Goal: Transaction & Acquisition: Purchase product/service

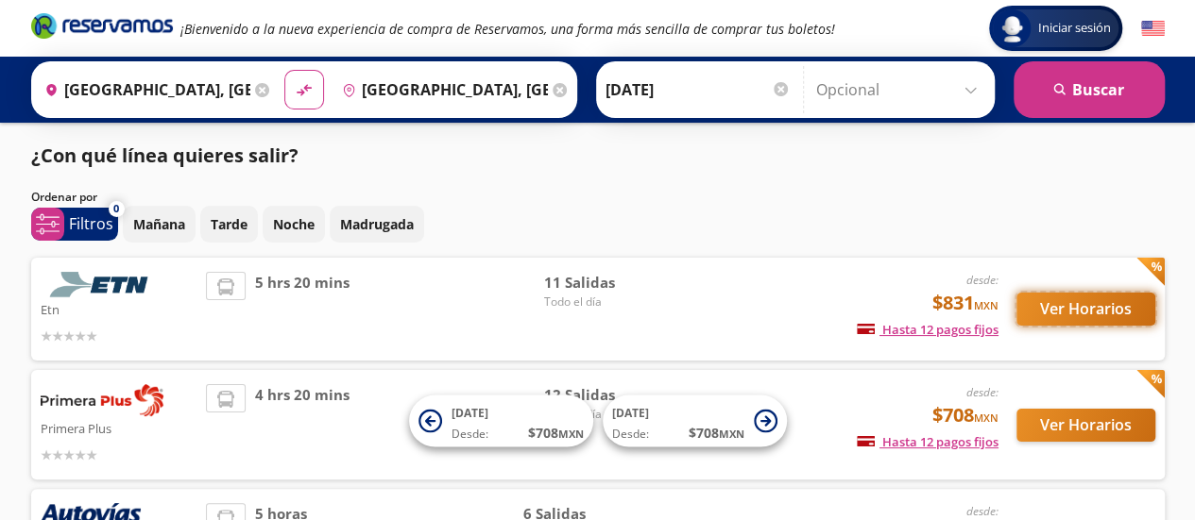
click at [1071, 303] on button "Ver Horarios" at bounding box center [1085, 309] width 139 height 33
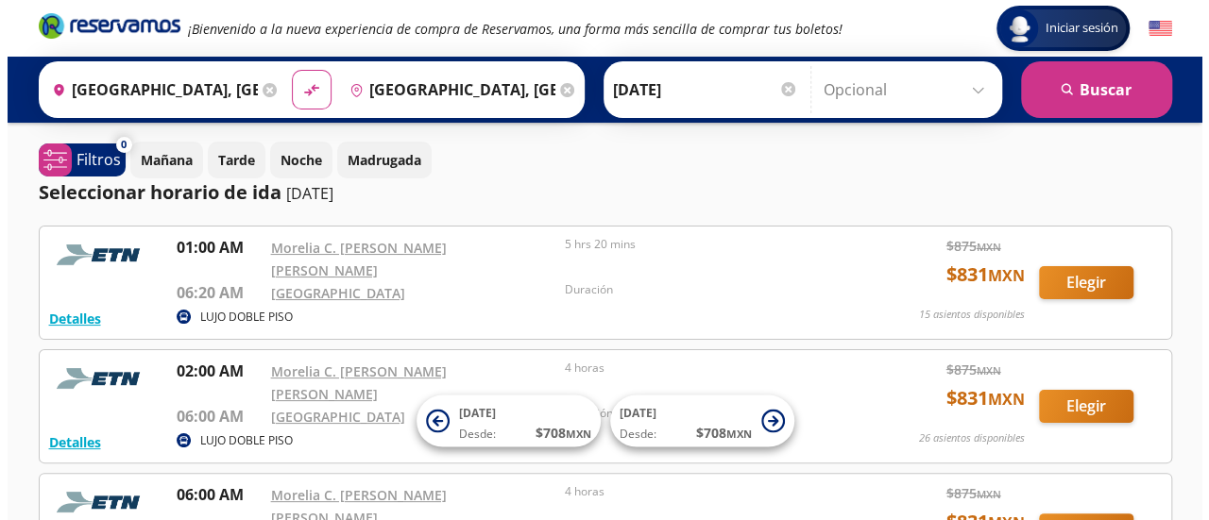
scroll to position [1, 0]
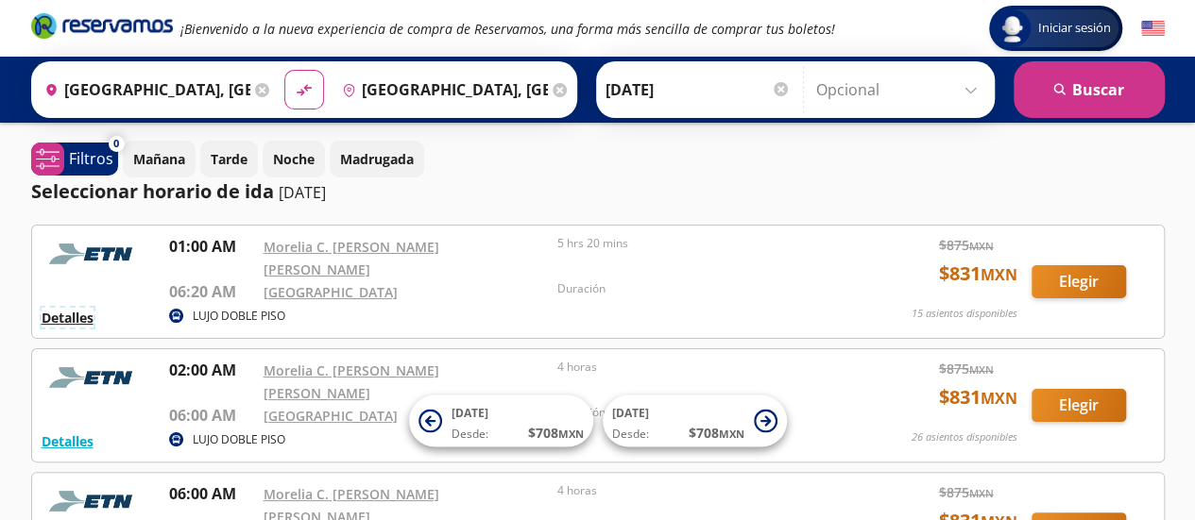
click at [76, 308] on button "Detalles" at bounding box center [68, 318] width 52 height 20
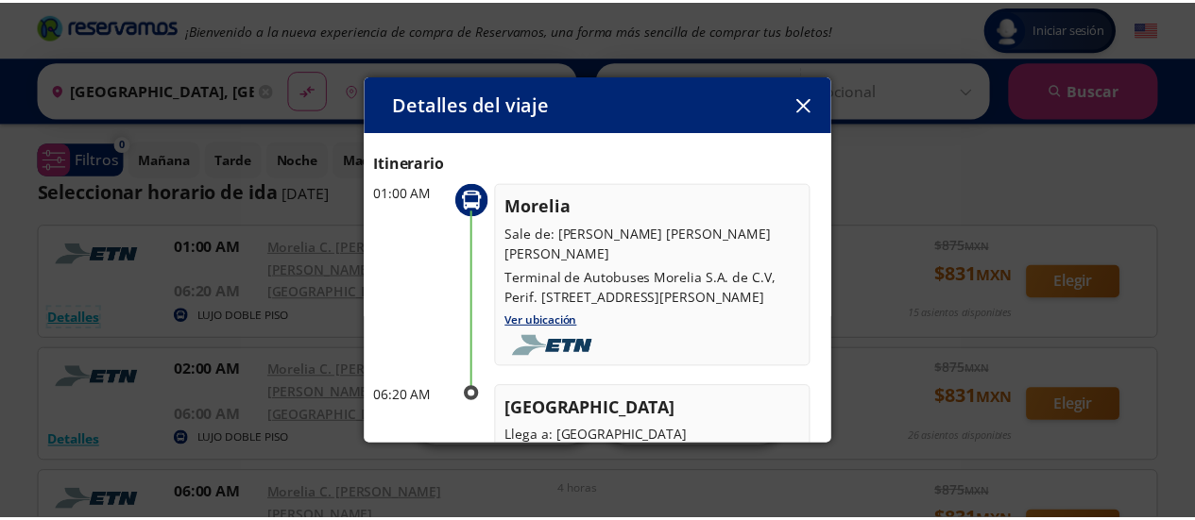
scroll to position [0, 0]
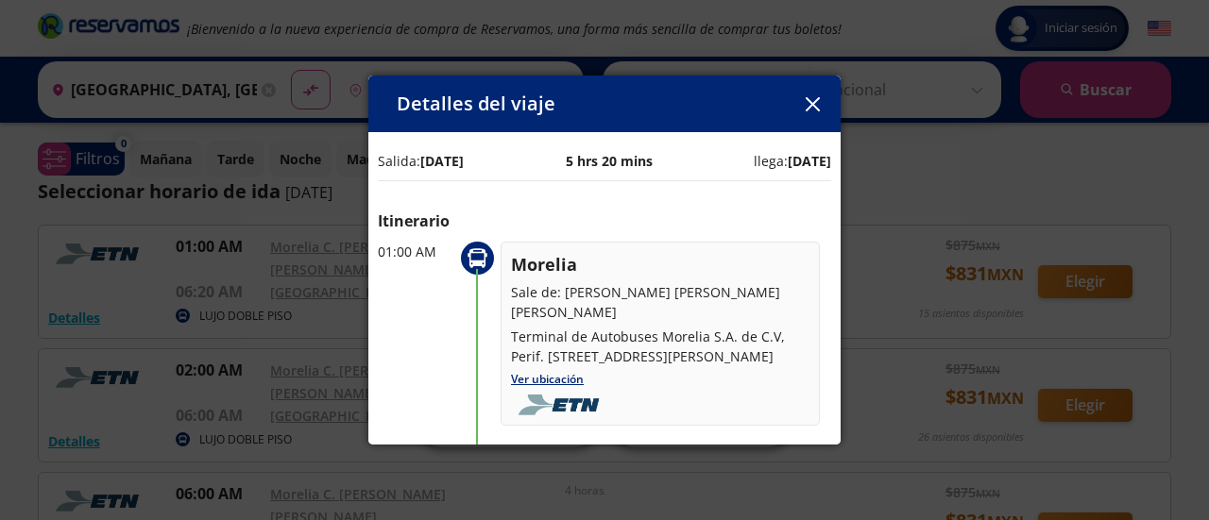
click at [813, 107] on icon "button" at bounding box center [813, 104] width 14 height 14
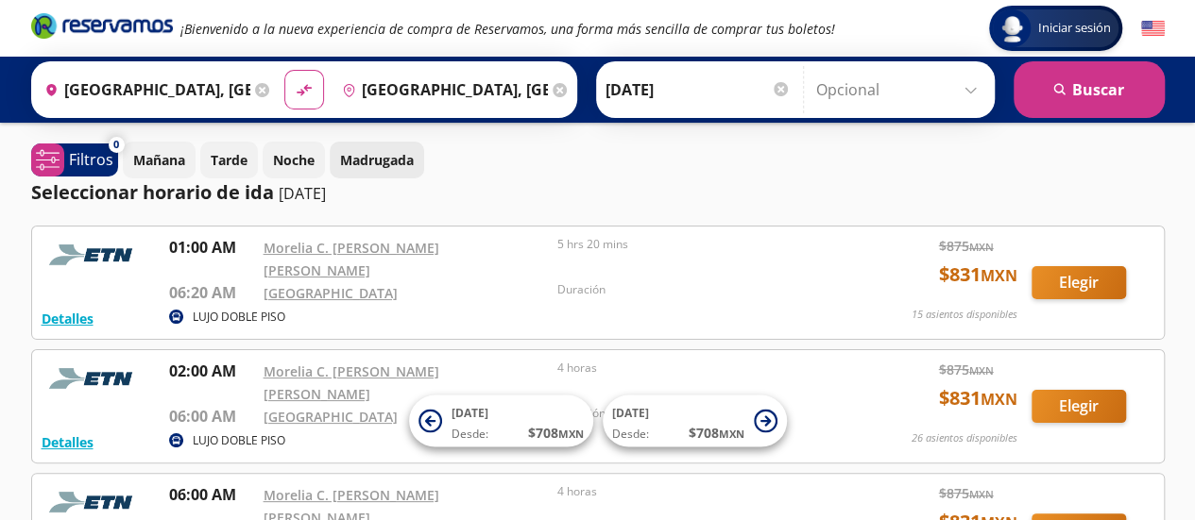
click at [370, 158] on p "Madrugada" at bounding box center [377, 160] width 74 height 20
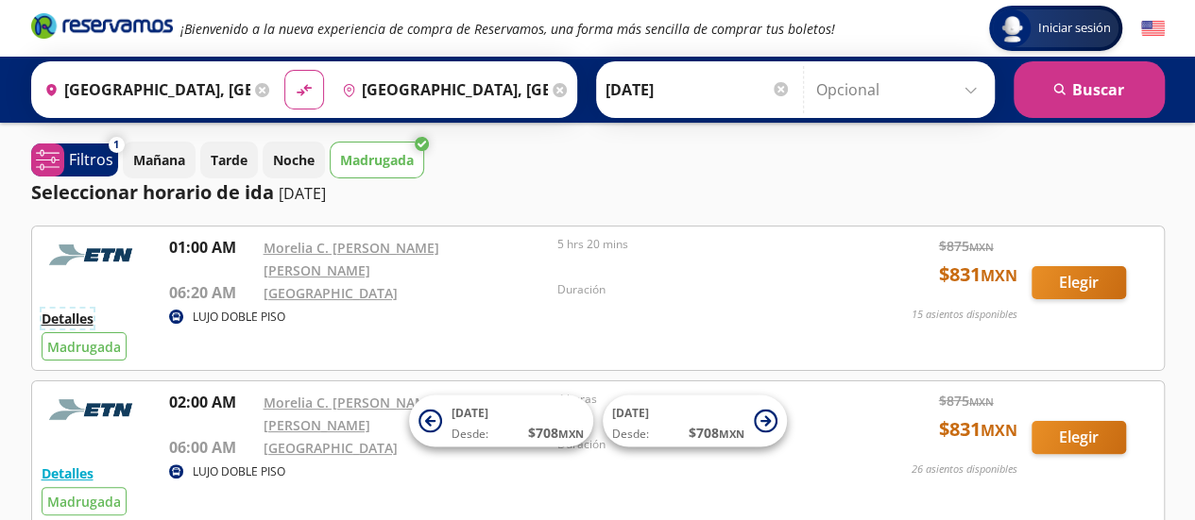
click at [64, 310] on button "Detalles" at bounding box center [68, 319] width 52 height 20
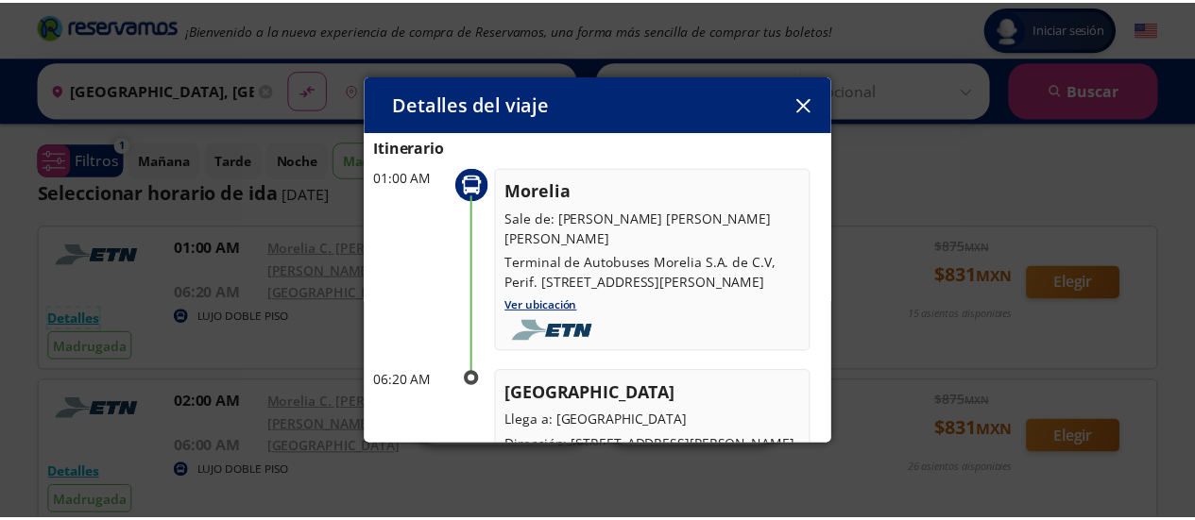
scroll to position [110, 0]
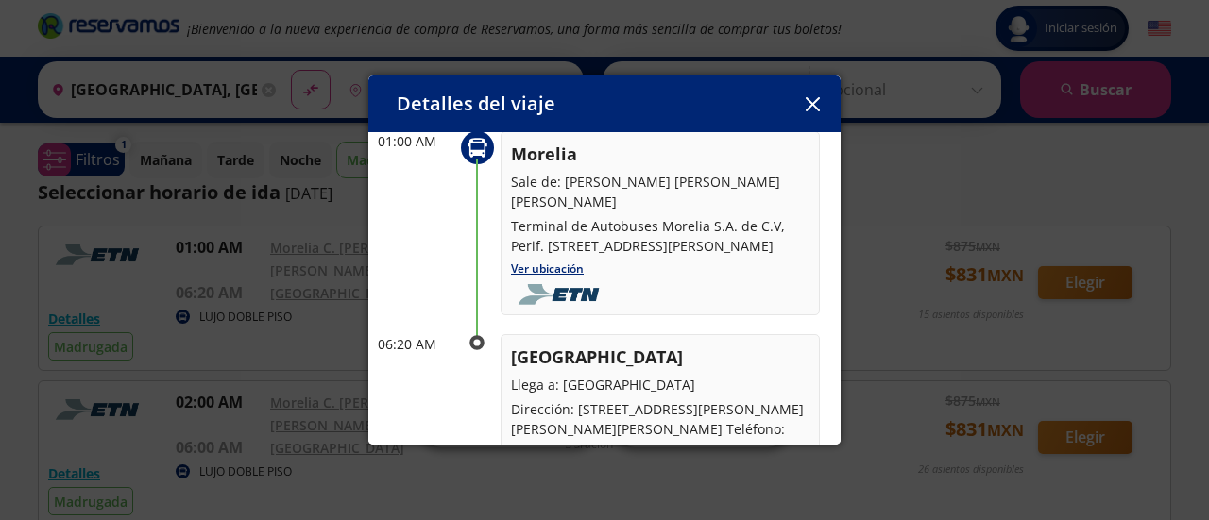
click at [814, 97] on icon "button" at bounding box center [813, 104] width 14 height 14
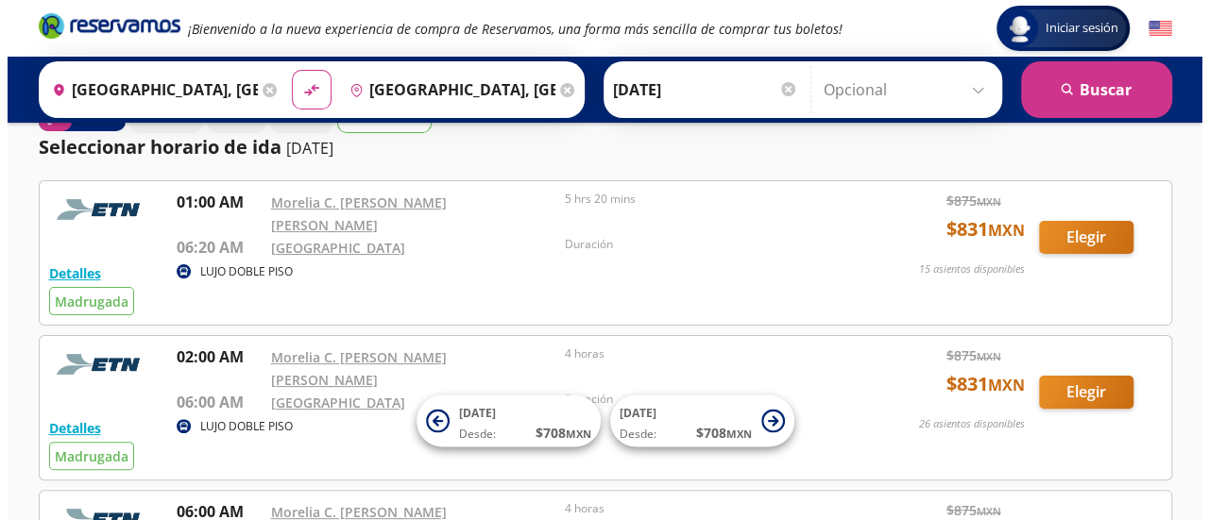
scroll to position [94, 0]
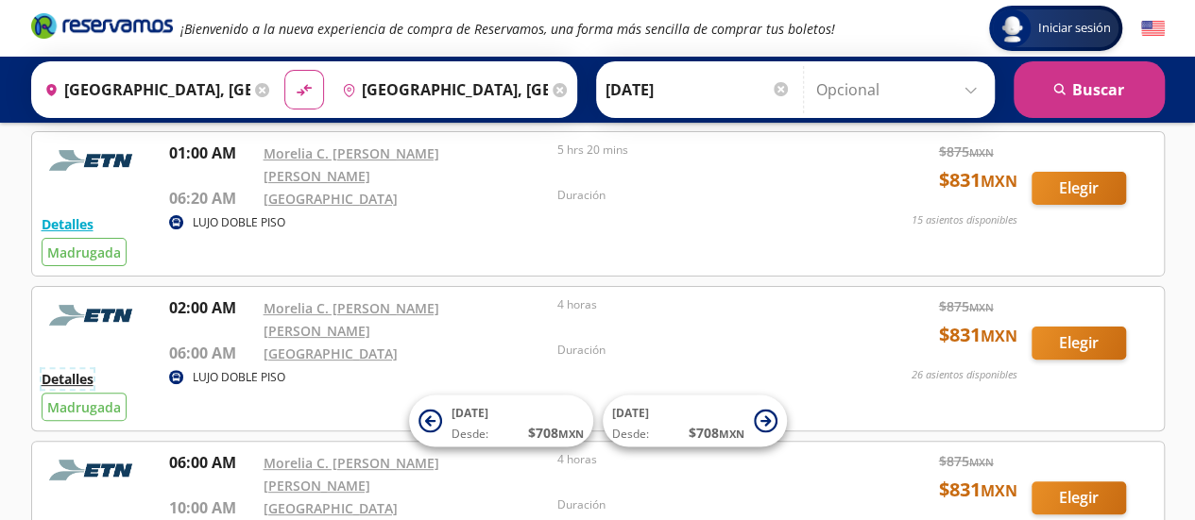
click at [66, 369] on button "Detalles" at bounding box center [68, 379] width 52 height 20
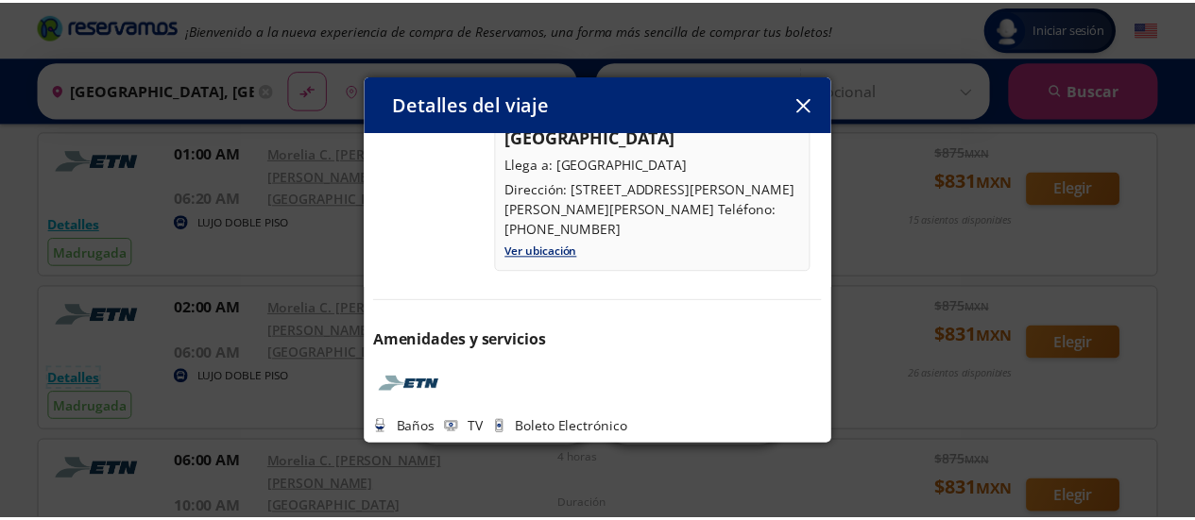
scroll to position [331, 0]
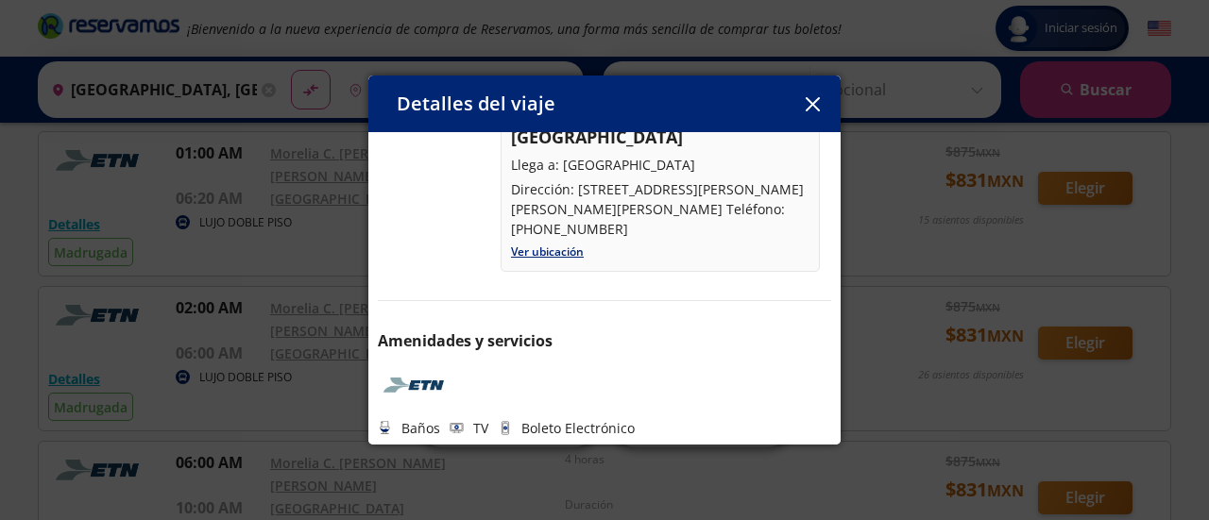
click at [803, 105] on button "button" at bounding box center [812, 104] width 28 height 28
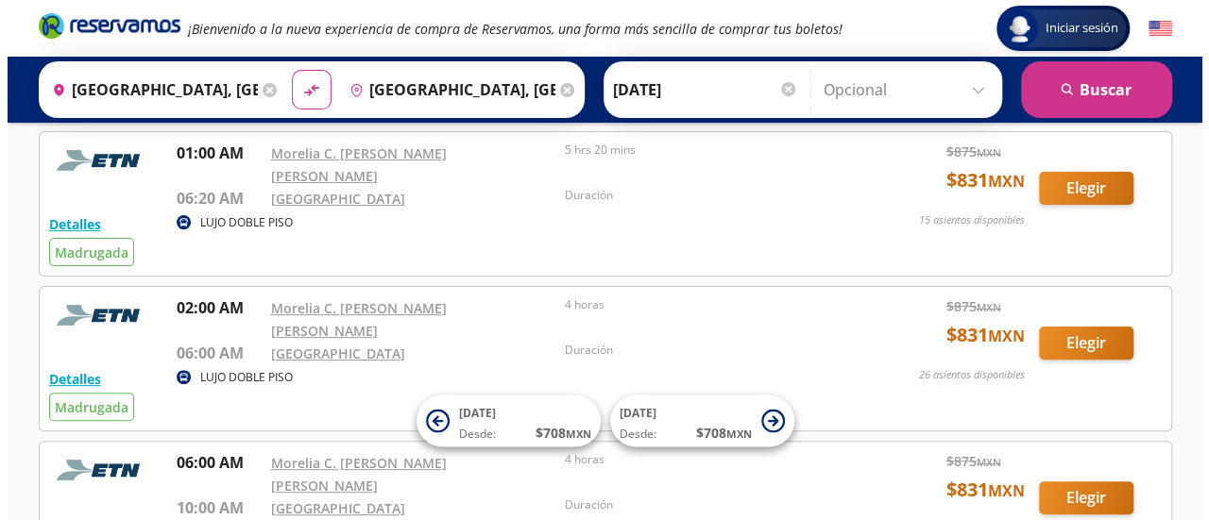
scroll to position [0, 0]
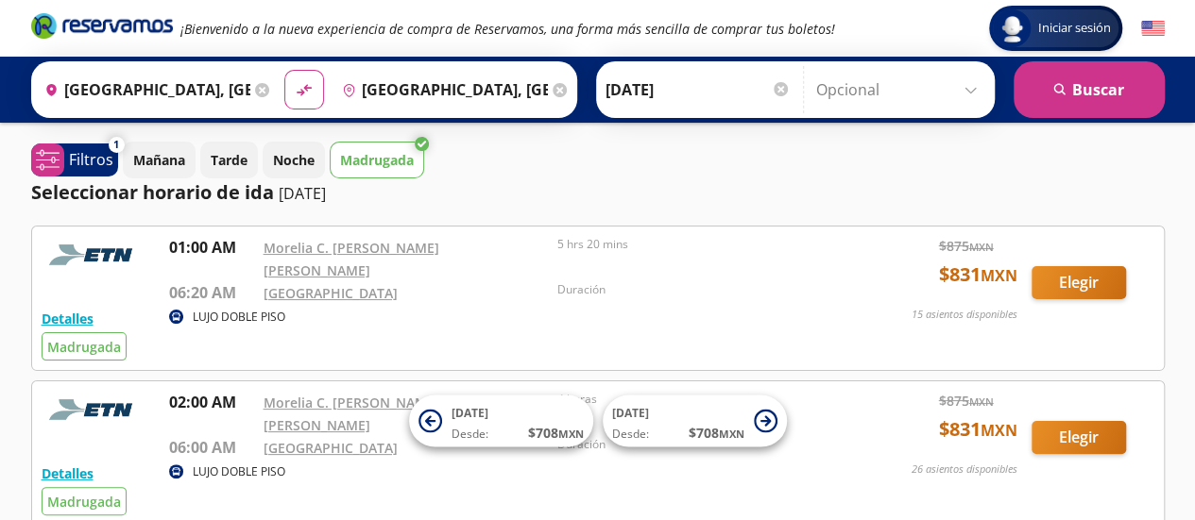
click at [474, 93] on input "[GEOGRAPHIC_DATA], [GEOGRAPHIC_DATA]" at bounding box center [440, 89] width 213 height 47
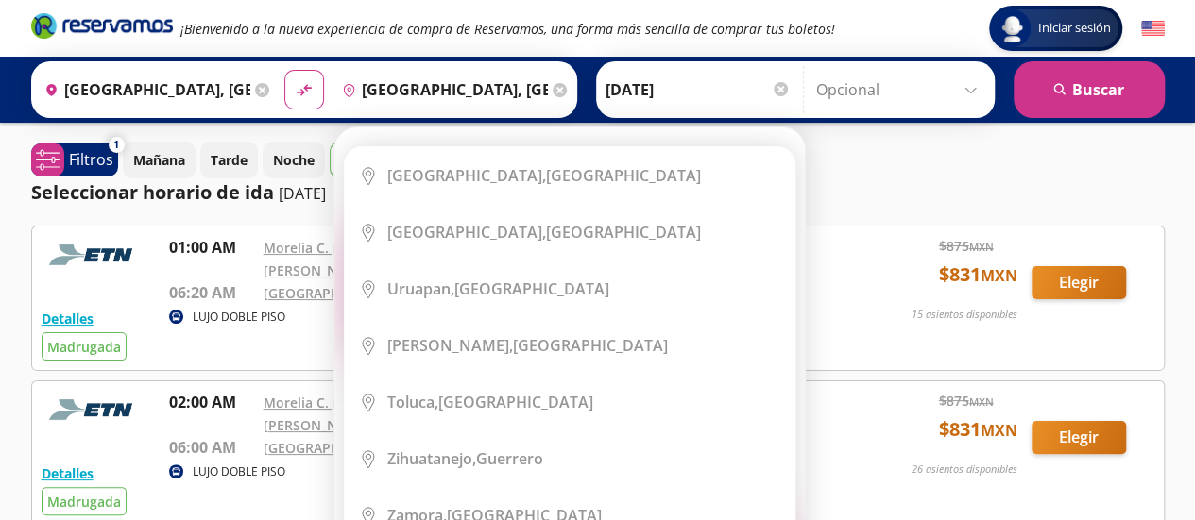
click at [552, 92] on icon at bounding box center [559, 90] width 14 height 14
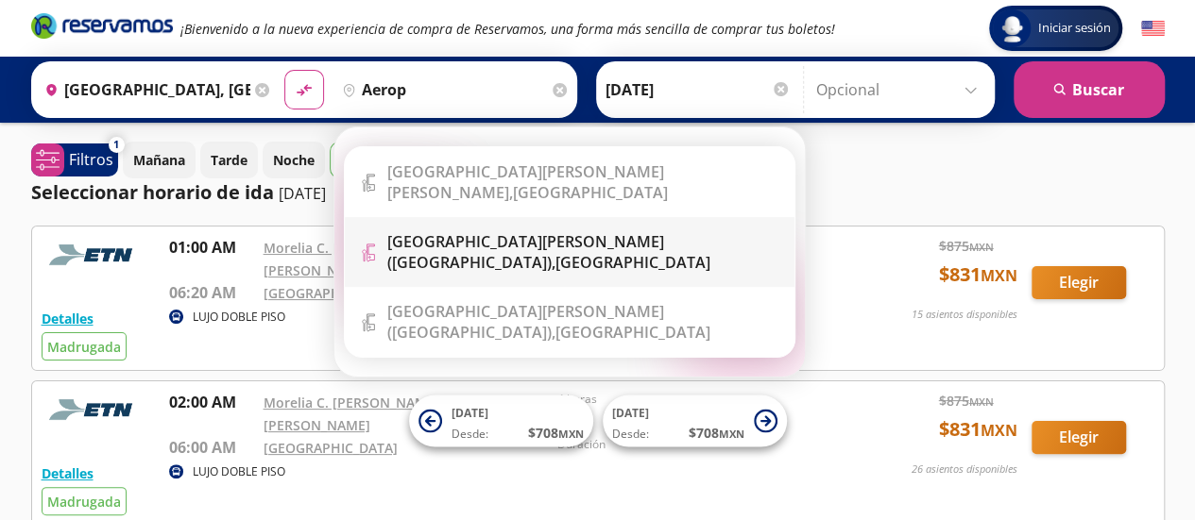
click at [450, 231] on b "[GEOGRAPHIC_DATA][PERSON_NAME] ([GEOGRAPHIC_DATA])," at bounding box center [525, 252] width 277 height 42
type input "[GEOGRAPHIC_DATA][PERSON_NAME] ([GEOGRAPHIC_DATA]), [GEOGRAPHIC_DATA]"
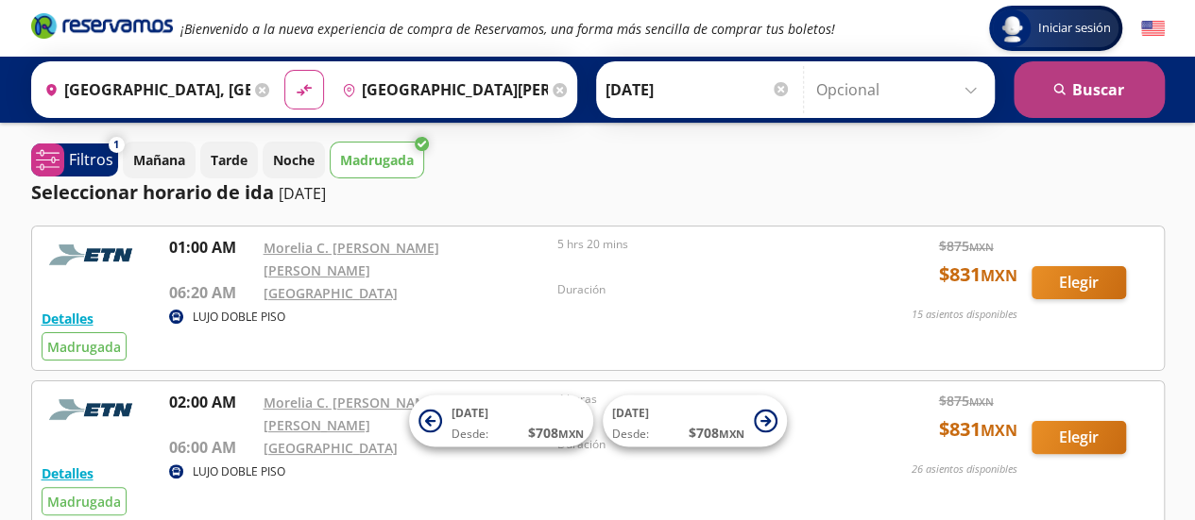
click at [1095, 96] on button "search [GEOGRAPHIC_DATA]" at bounding box center [1088, 89] width 151 height 57
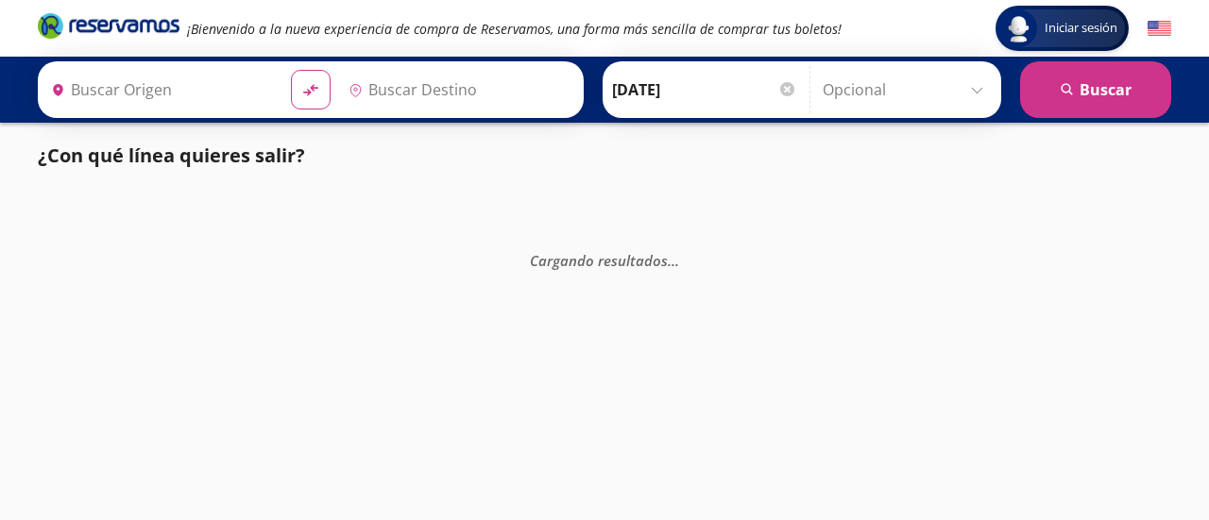
type input "[GEOGRAPHIC_DATA], [GEOGRAPHIC_DATA]"
type input "[GEOGRAPHIC_DATA][PERSON_NAME] ([GEOGRAPHIC_DATA]), [GEOGRAPHIC_DATA]"
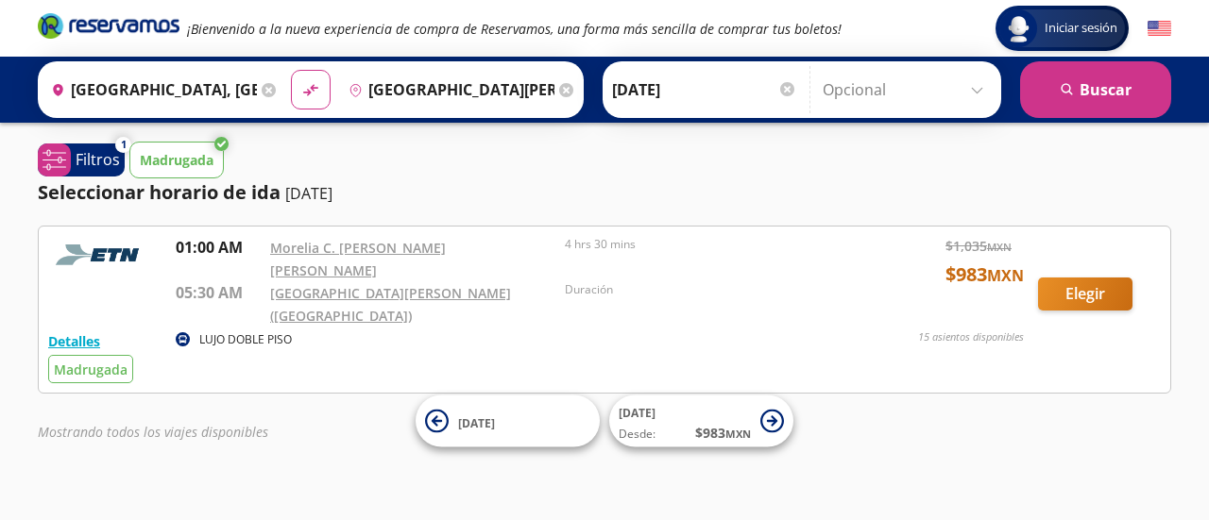
click at [94, 361] on span "Madrugada" at bounding box center [91, 370] width 74 height 18
drag, startPoint x: 94, startPoint y: 337, endPoint x: 84, endPoint y: 314, distance: 25.8
click at [84, 314] on div "Detalles LUJO DOBLE PISO Madrugada 01:00 AM Morelia C. [PERSON_NAME] [PERSON_NA…" at bounding box center [604, 309] width 1113 height 147
click at [81, 331] on button "Detalles" at bounding box center [74, 341] width 52 height 20
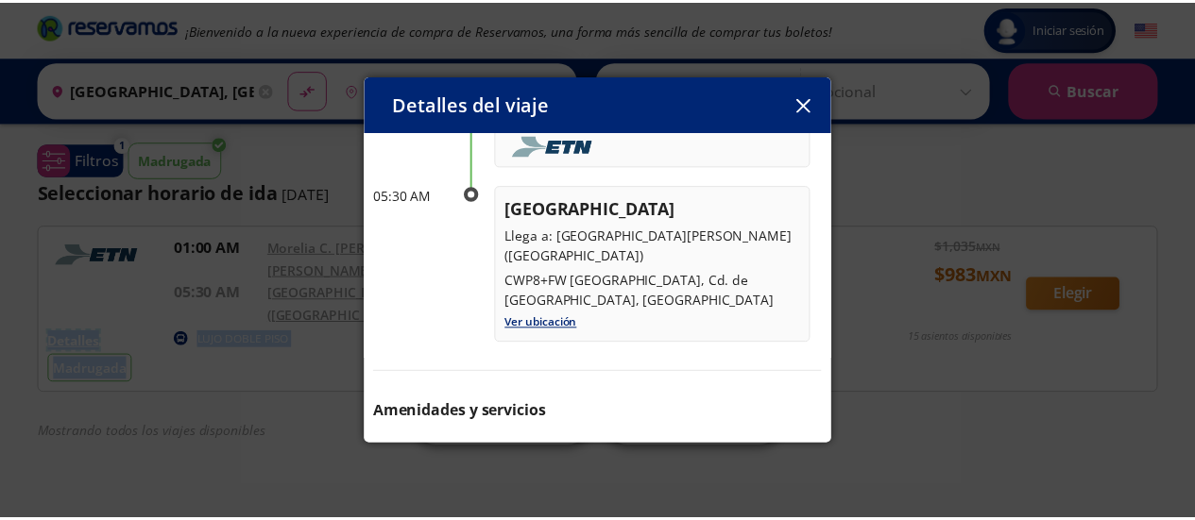
scroll to position [260, 0]
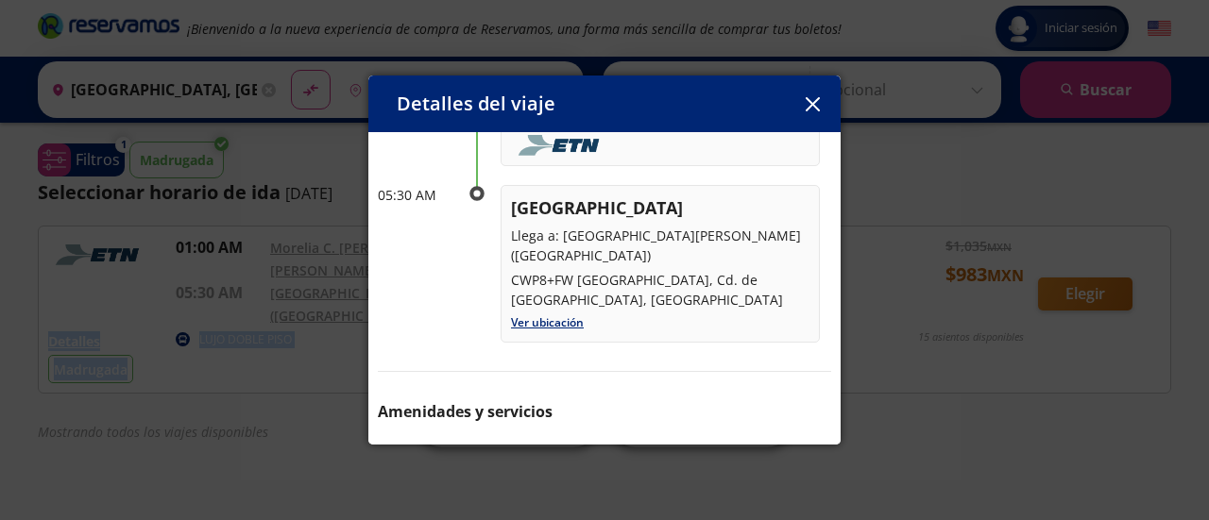
click at [815, 103] on icon "button" at bounding box center [813, 104] width 14 height 14
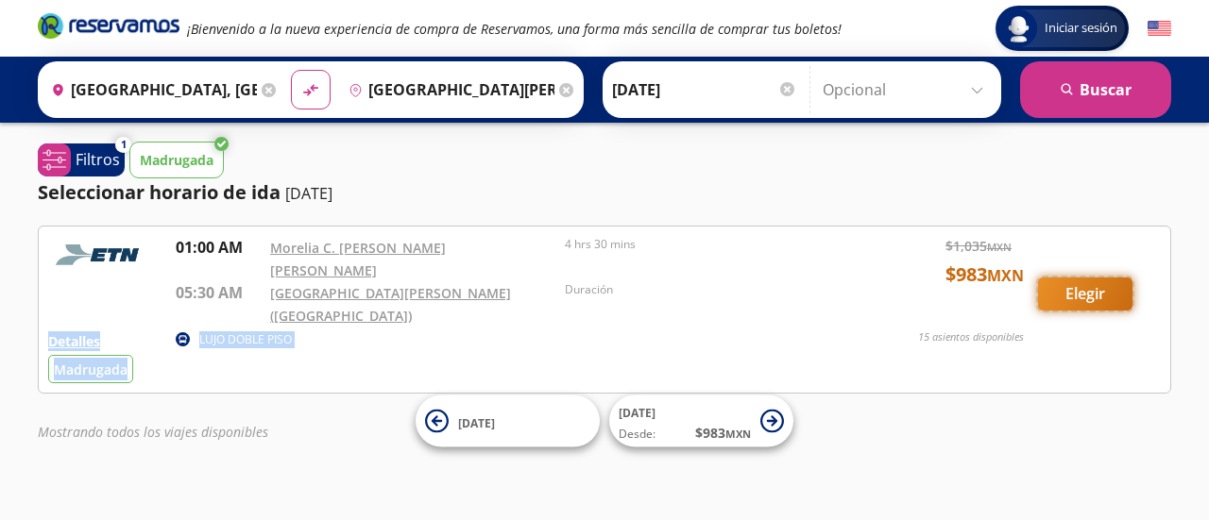
click at [1071, 278] on button "Elegir" at bounding box center [1085, 294] width 94 height 33
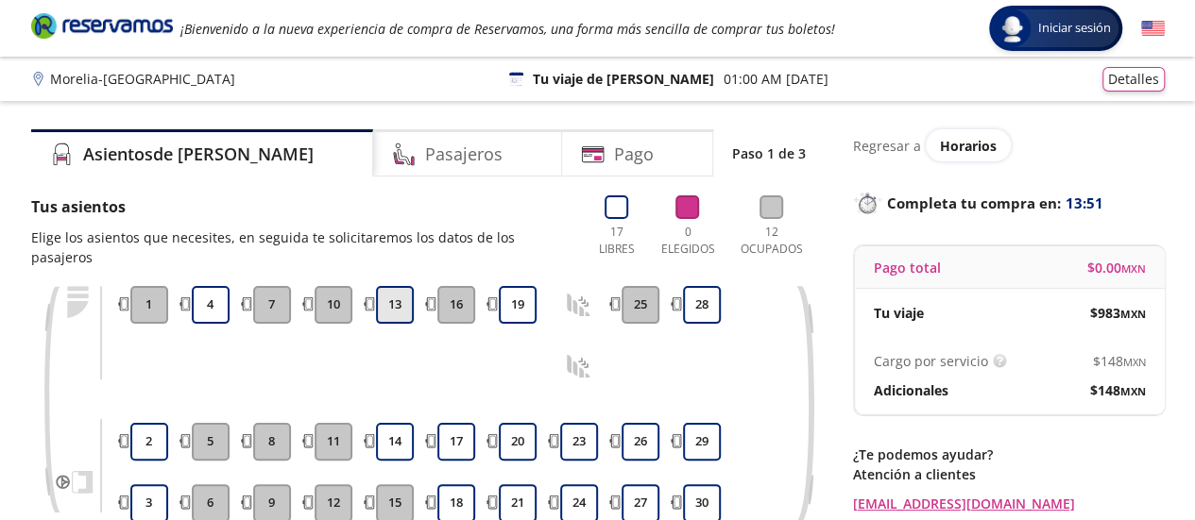
click at [383, 286] on button "13" at bounding box center [395, 305] width 38 height 38
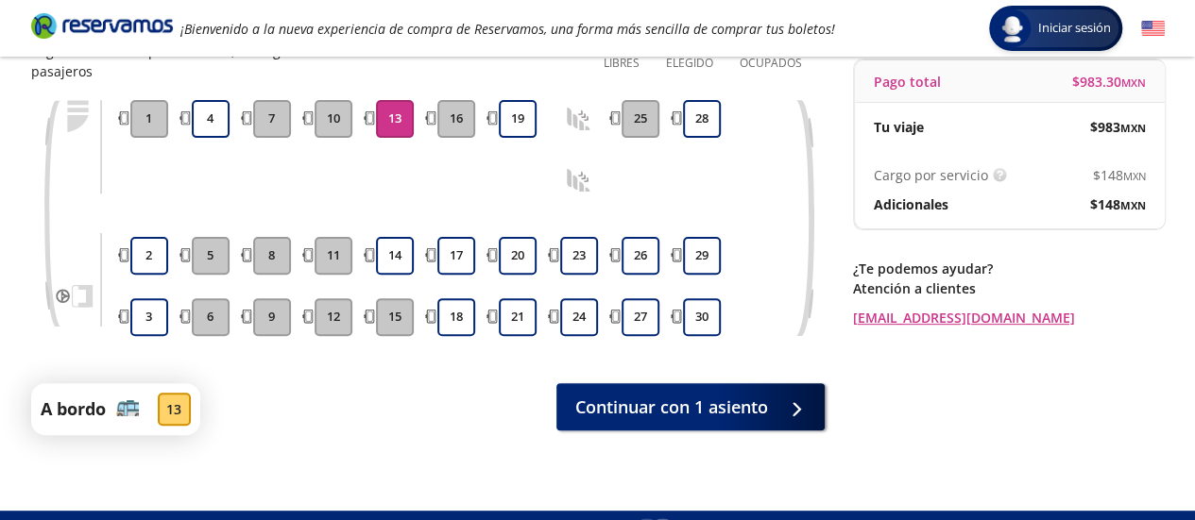
scroll to position [204, 0]
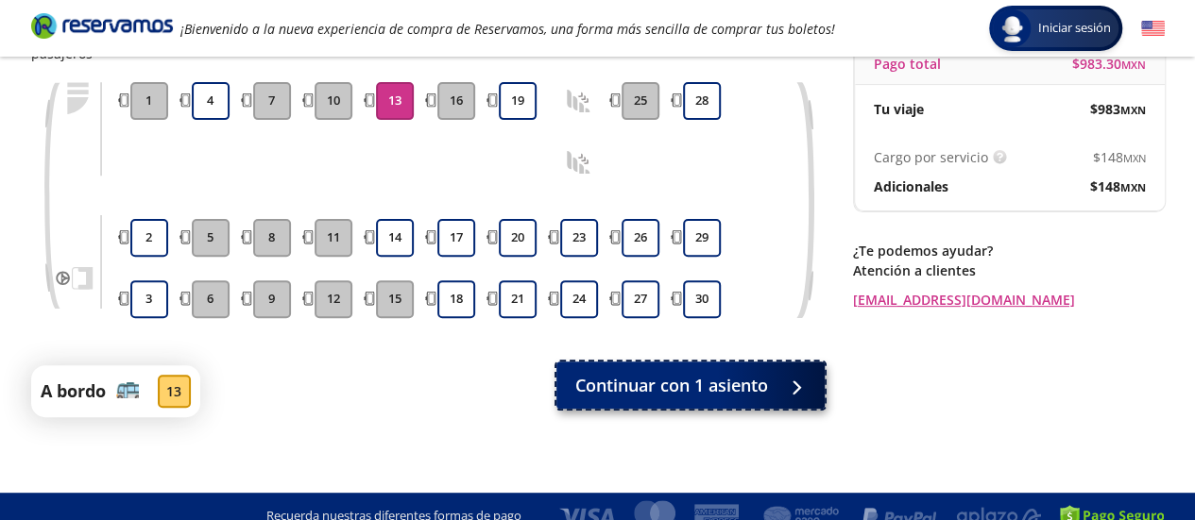
click at [612, 373] on span "Continuar con 1 asiento" at bounding box center [671, 385] width 193 height 25
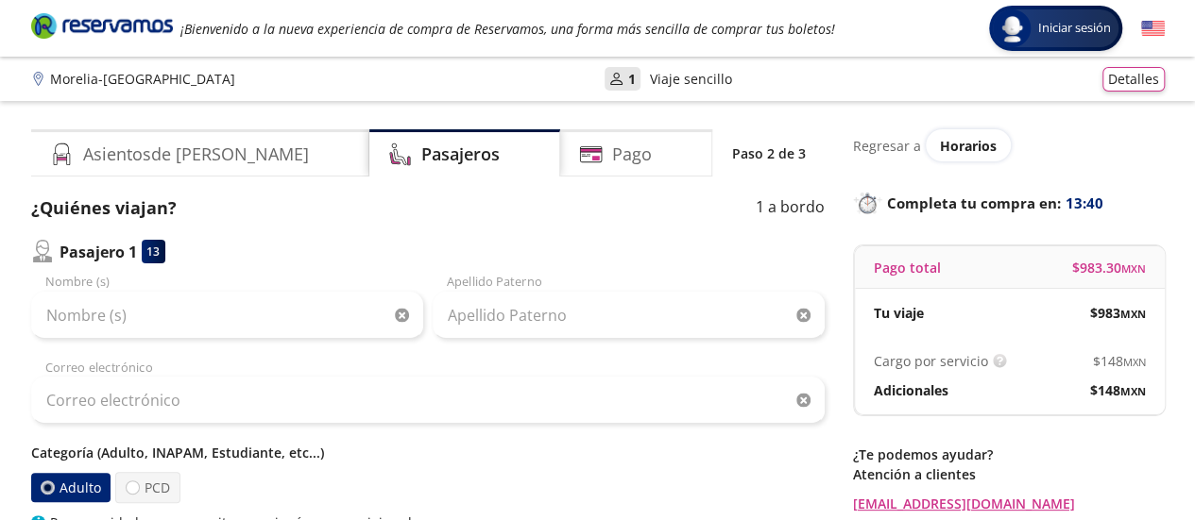
scroll to position [21, 0]
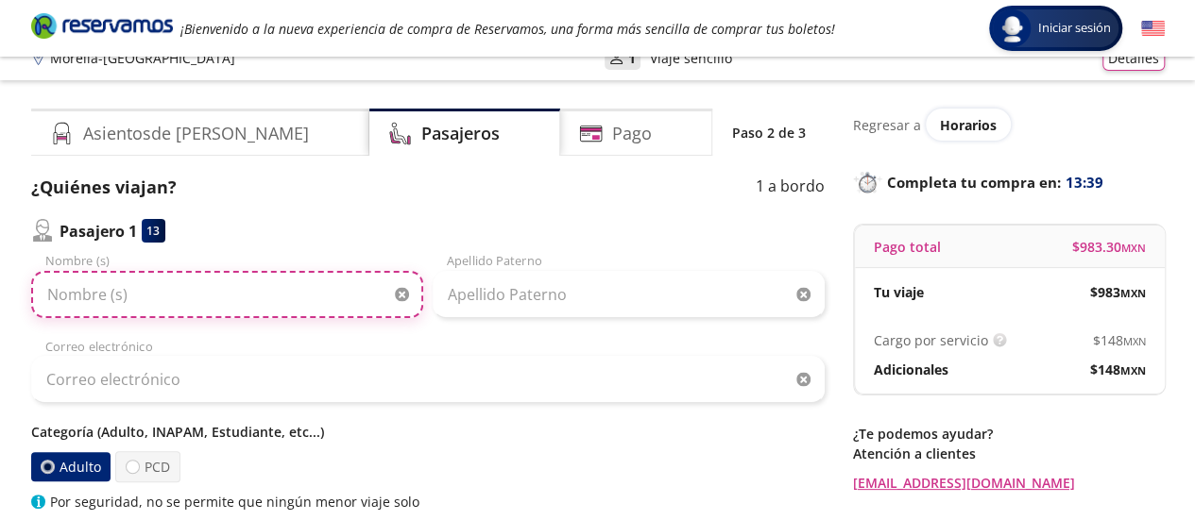
click at [189, 299] on input "Nombre (s)" at bounding box center [227, 294] width 392 height 47
type input "[PERSON_NAME]"
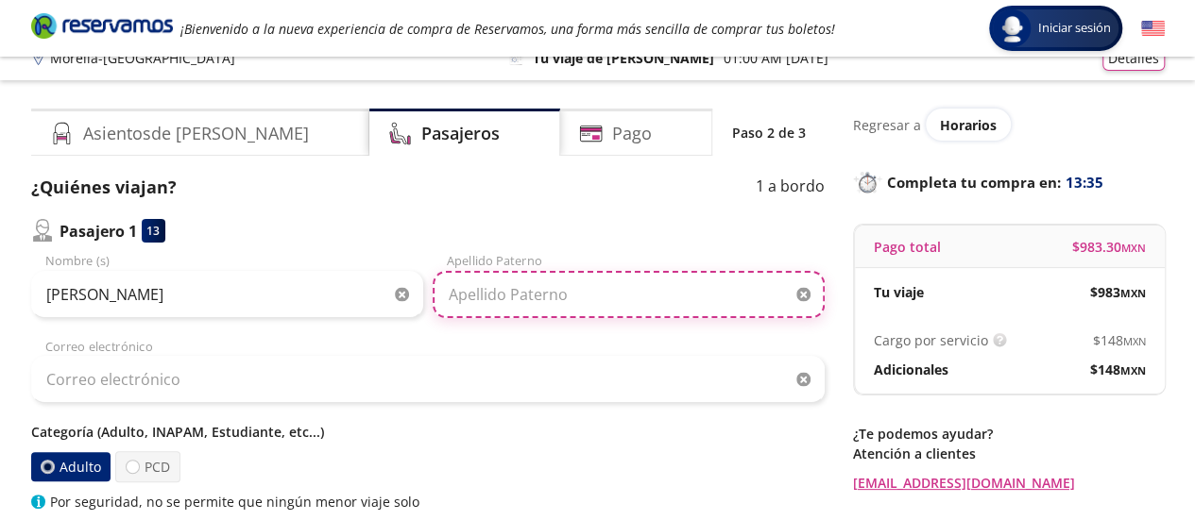
click at [508, 288] on input "Apellido Paterno" at bounding box center [629, 294] width 392 height 47
type input "[PERSON_NAME]"
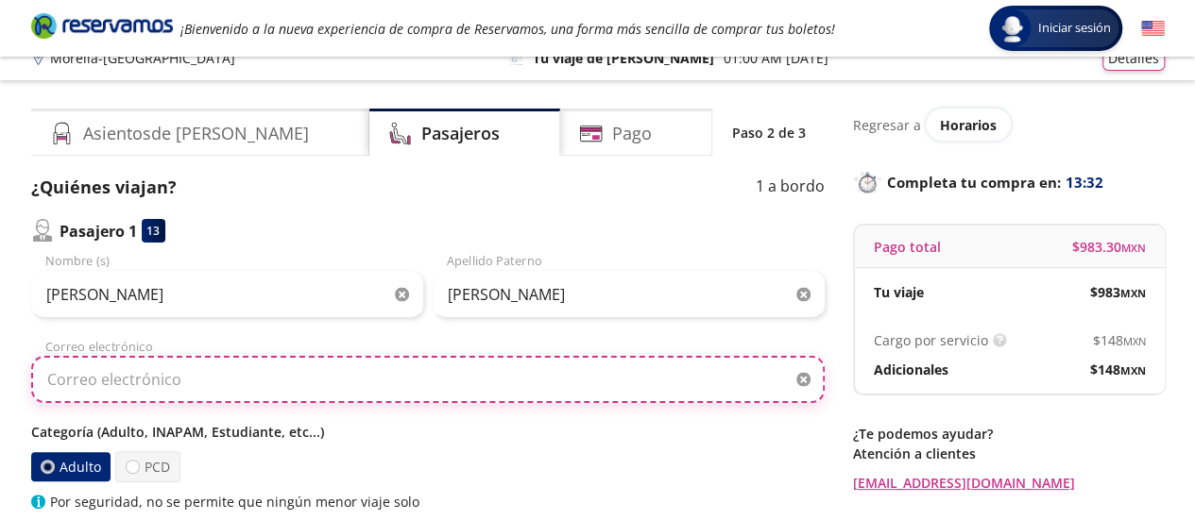
click at [292, 392] on input "Correo electrónico" at bounding box center [427, 379] width 793 height 47
type input "[EMAIL_ADDRESS][DOMAIN_NAME]"
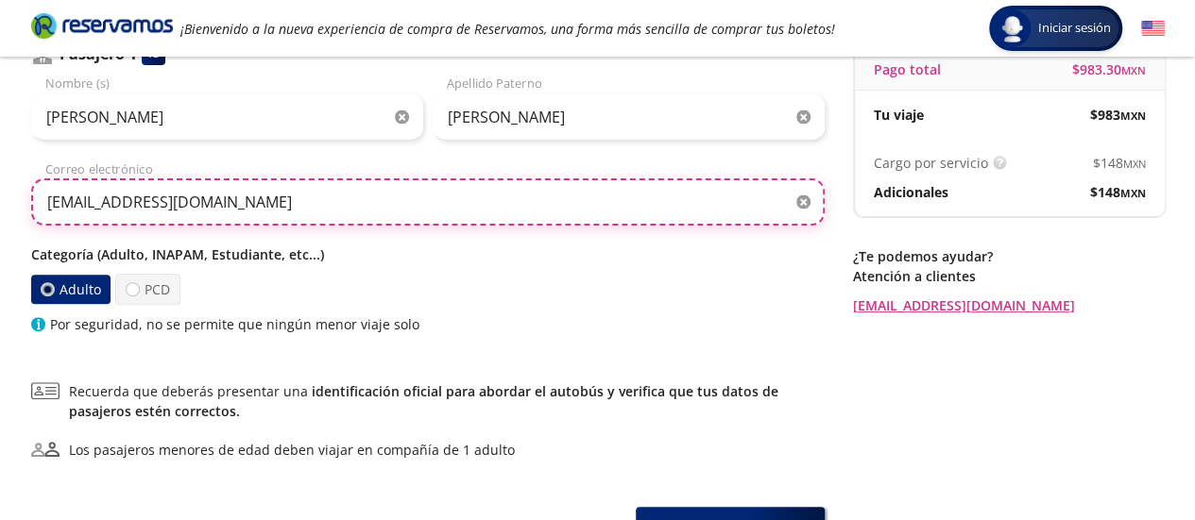
scroll to position [354, 0]
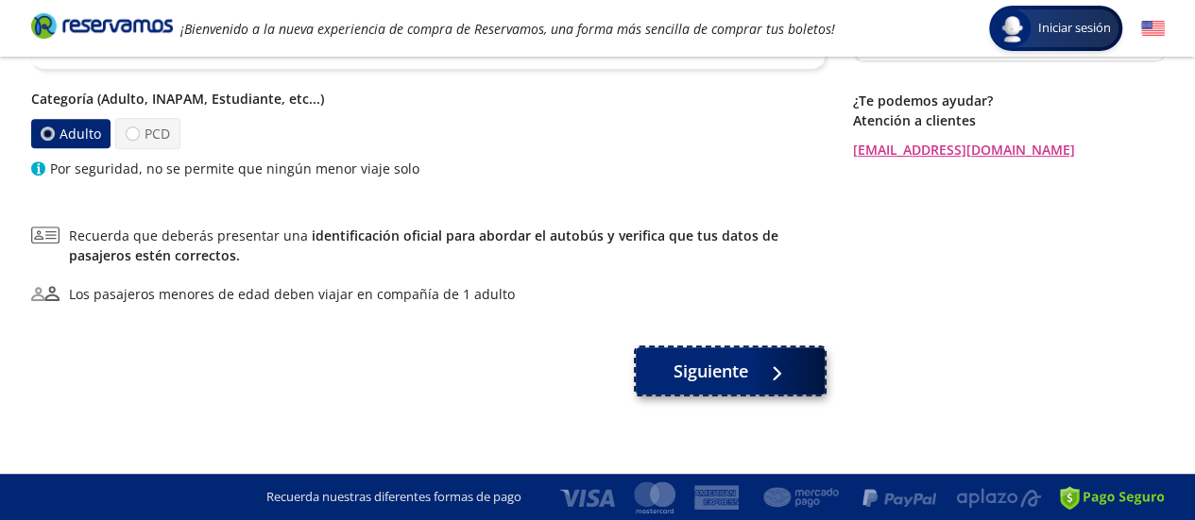
click at [692, 378] on span "Siguiente" at bounding box center [710, 371] width 75 height 25
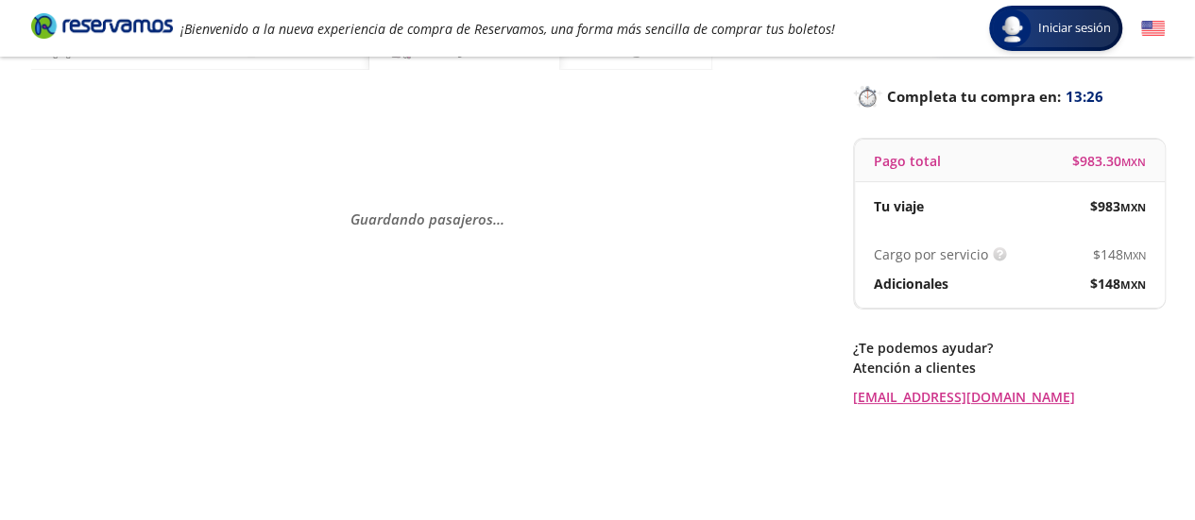
scroll to position [0, 0]
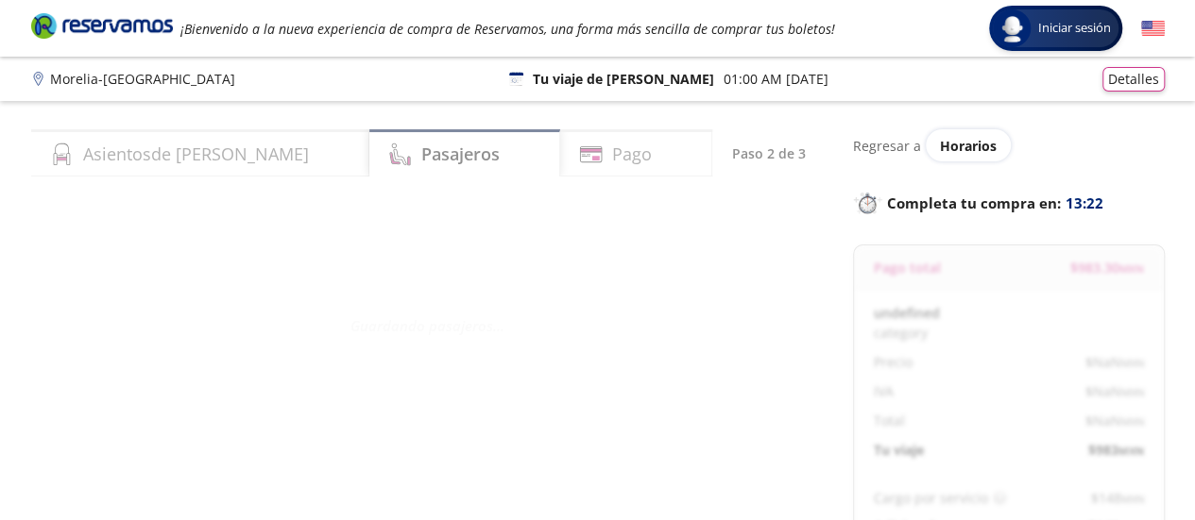
select select "MX"
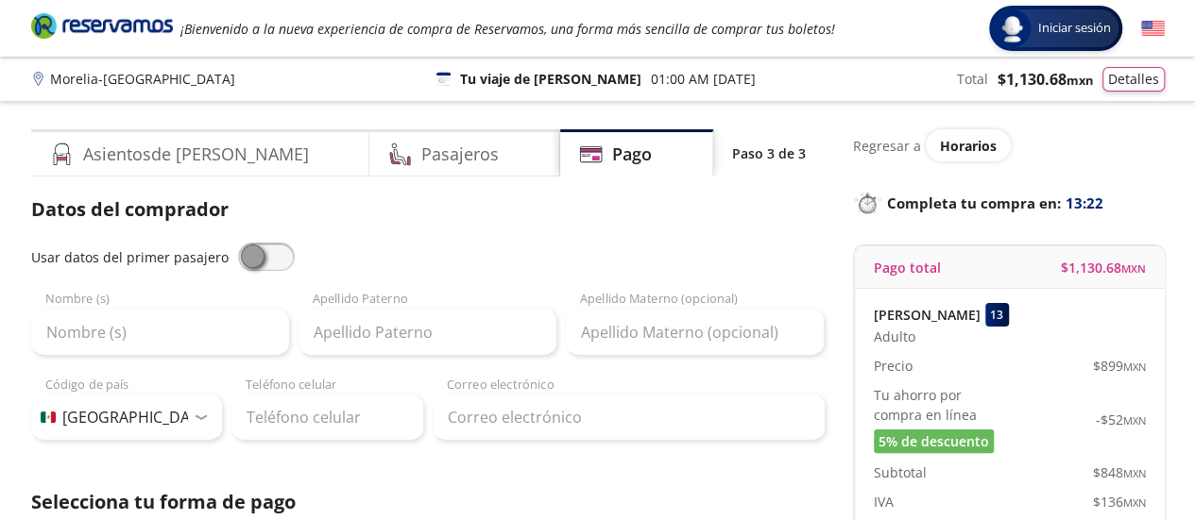
click at [692, 378] on div "Correo electrónico" at bounding box center [629, 408] width 392 height 66
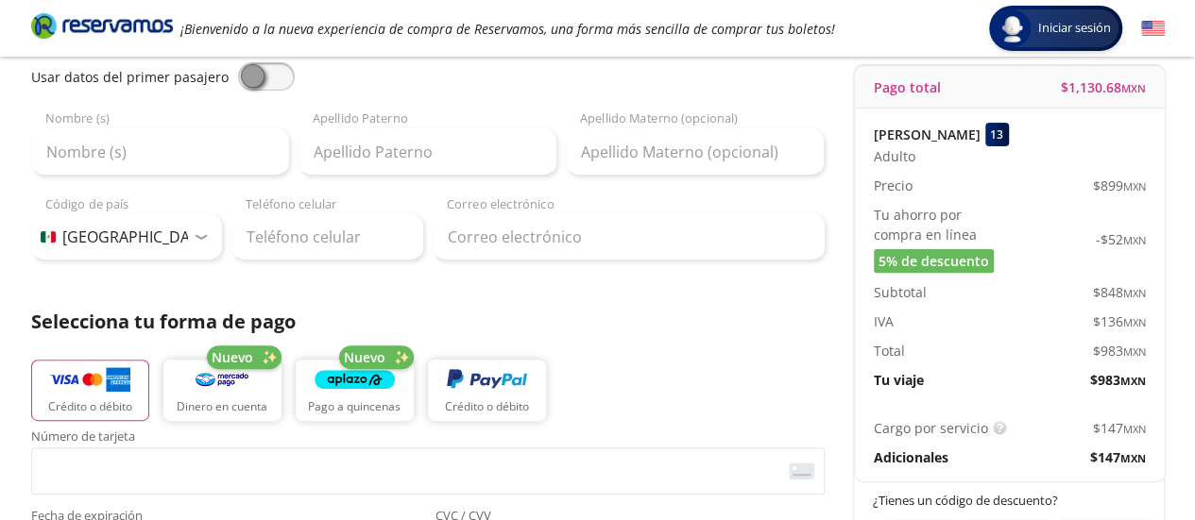
scroll to position [179, 0]
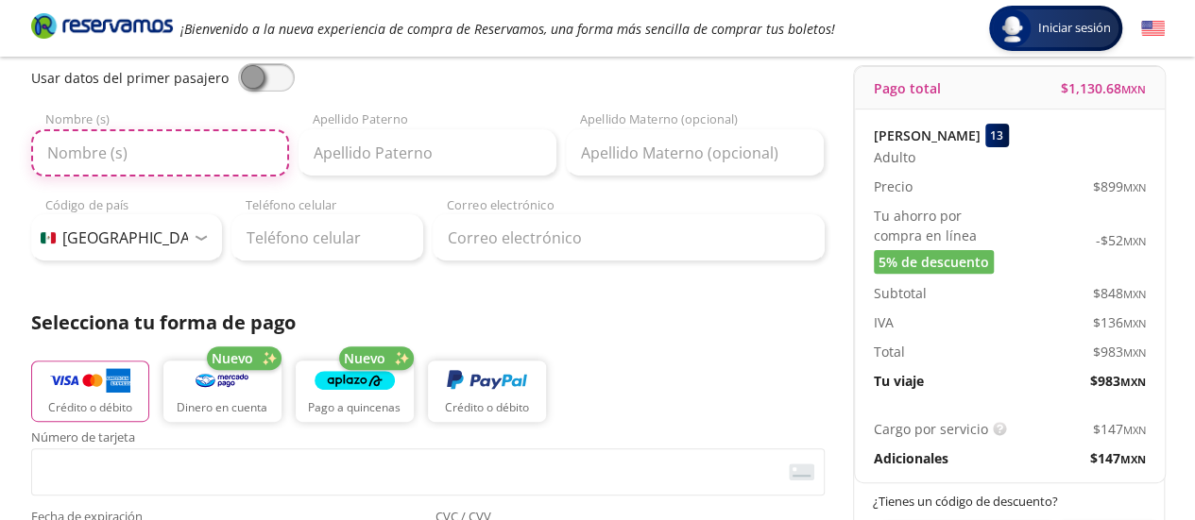
click at [113, 166] on input "Nombre (s)" at bounding box center [160, 152] width 258 height 47
type input "[PERSON_NAME]"
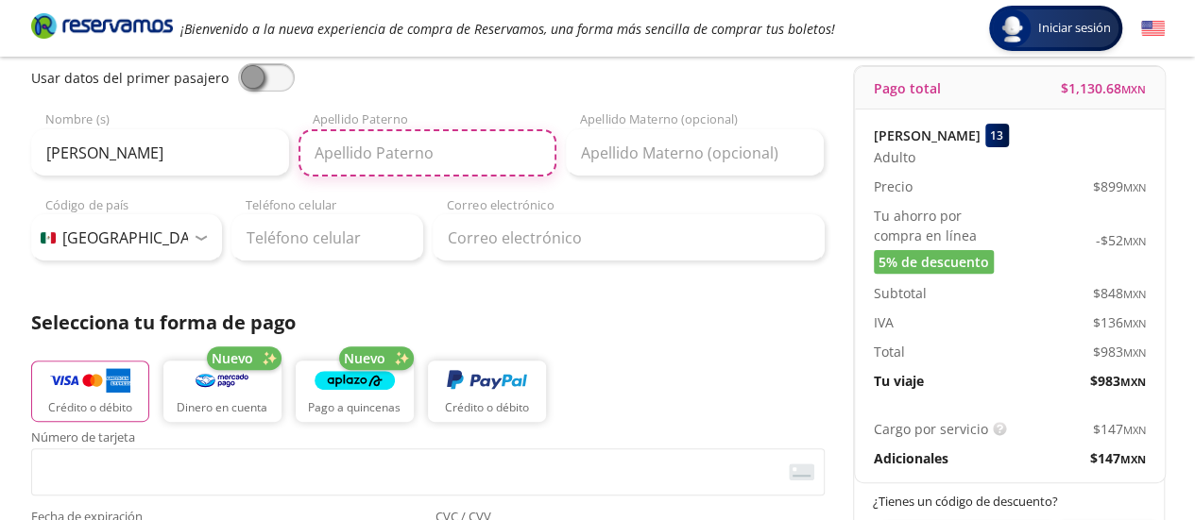
click at [368, 161] on input "Apellido Paterno" at bounding box center [427, 152] width 258 height 47
type input "[PERSON_NAME]"
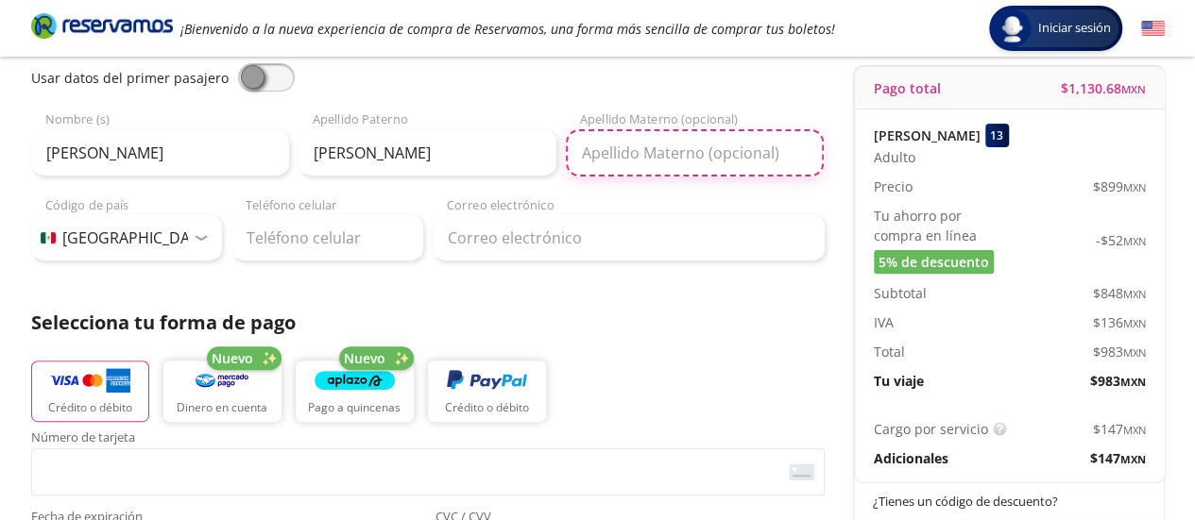
click at [673, 151] on input "Apellido Materno (opcional)" at bounding box center [695, 152] width 258 height 47
type input "[PERSON_NAME]"
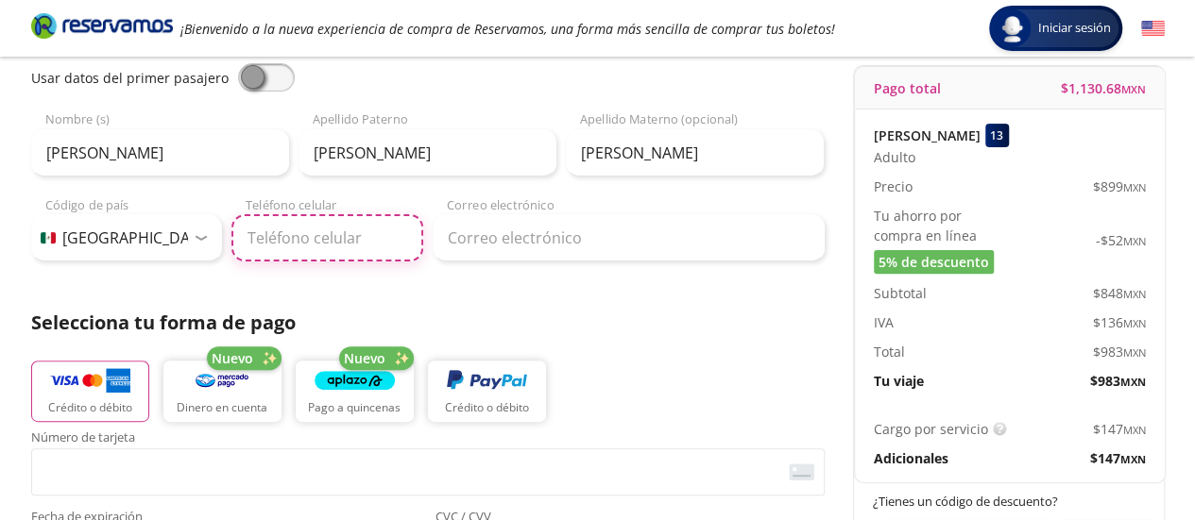
click at [334, 246] on input "Teléfono celular" at bounding box center [327, 237] width 192 height 47
type input "443 164 8902"
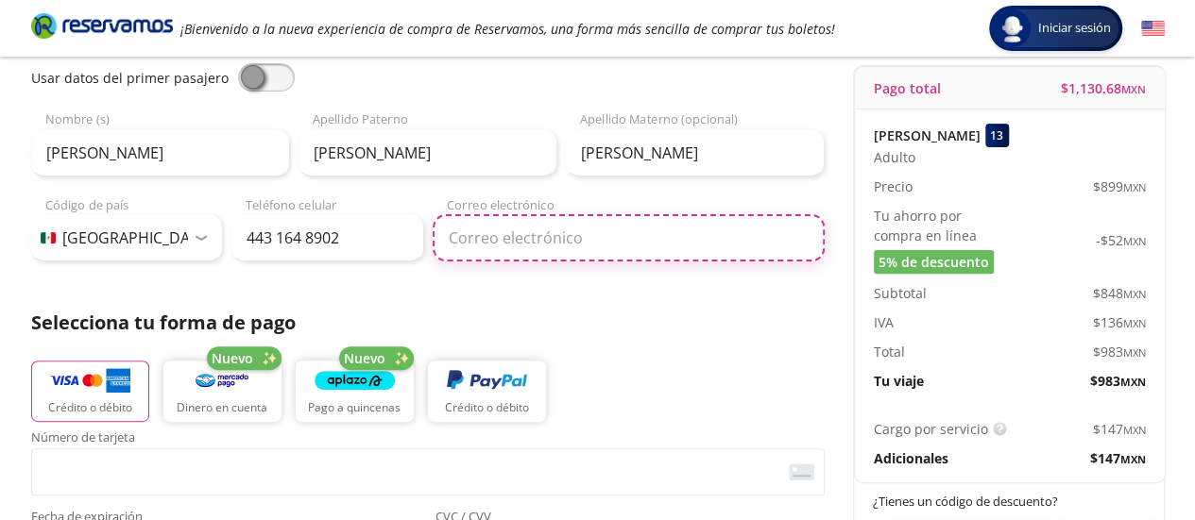
click at [472, 239] on input "Correo electrónico" at bounding box center [629, 237] width 392 height 47
type input "[EMAIL_ADDRESS][DOMAIN_NAME]"
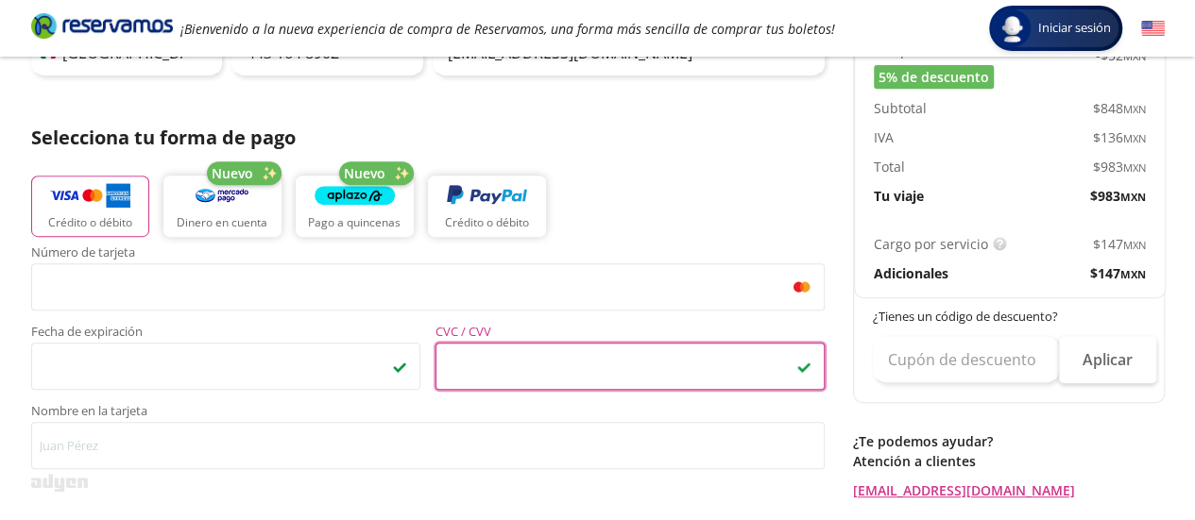
scroll to position [389, 0]
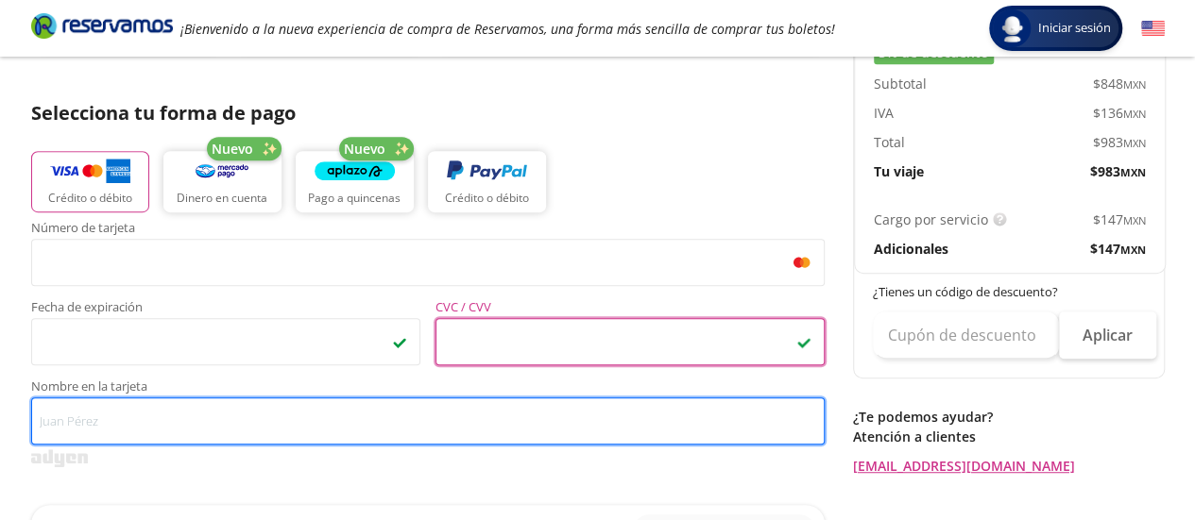
click at [450, 433] on input "Nombre en la tarjeta" at bounding box center [427, 421] width 793 height 47
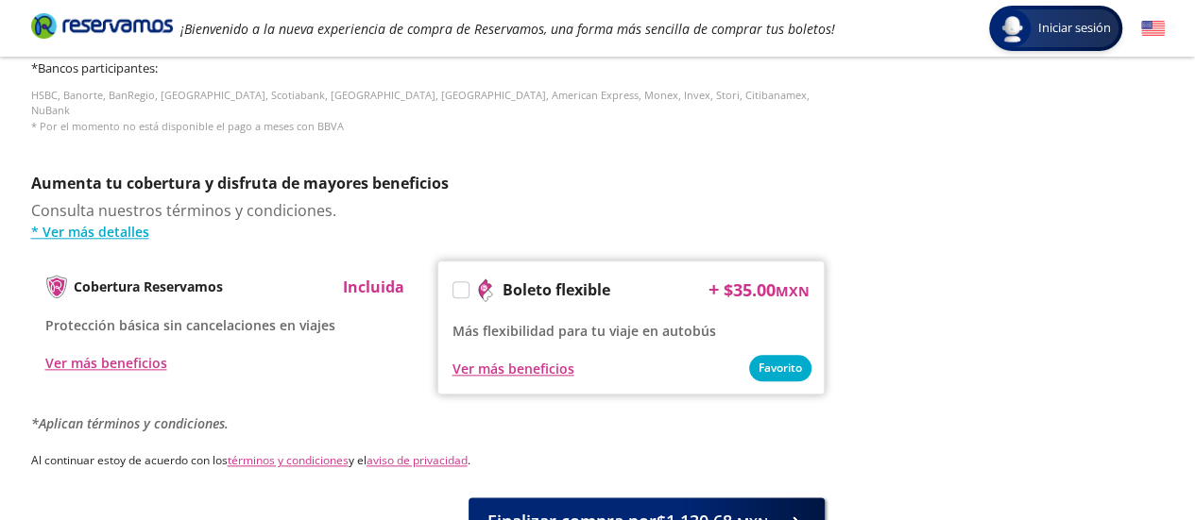
scroll to position [994, 0]
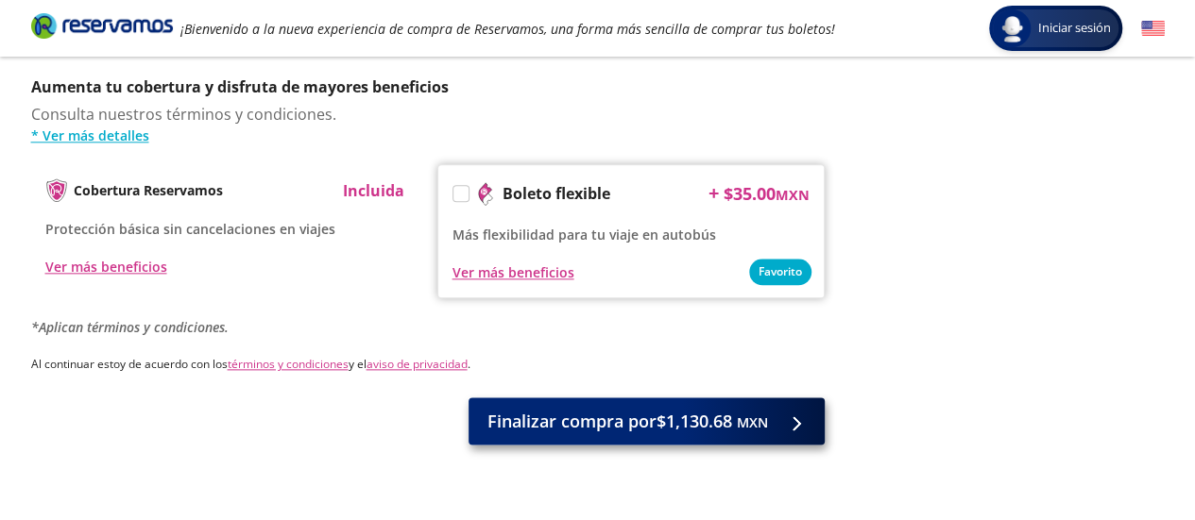
type input "[PERSON_NAME]"
click at [597, 416] on span "Finalizar compra por $1,130.68 MXN" at bounding box center [627, 421] width 280 height 25
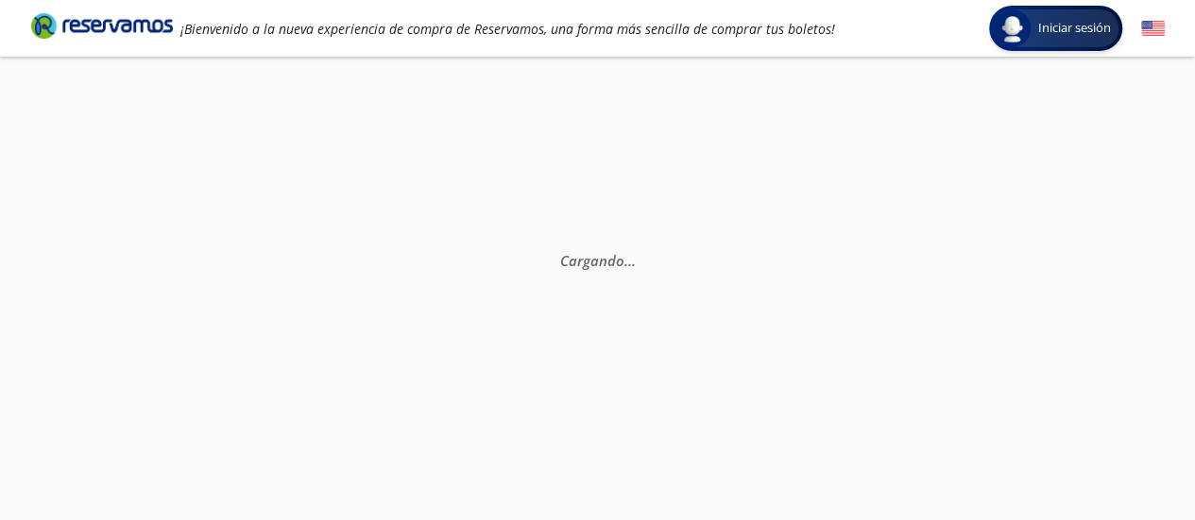
scroll to position [52, 0]
